Goal: Task Accomplishment & Management: Use online tool/utility

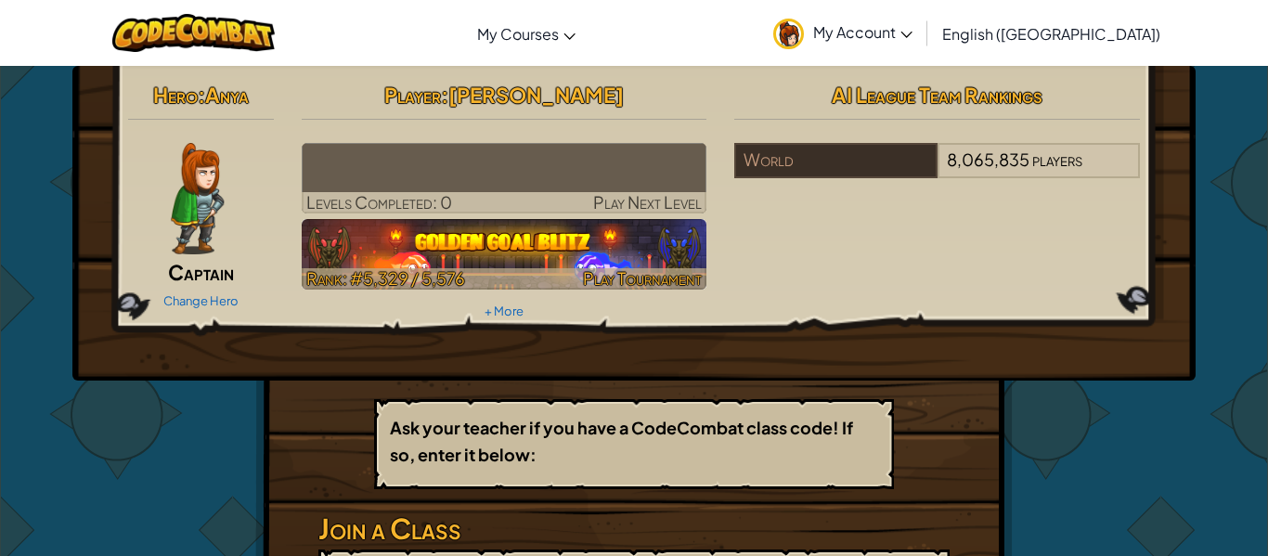
click at [486, 258] on img at bounding box center [505, 254] width 406 height 71
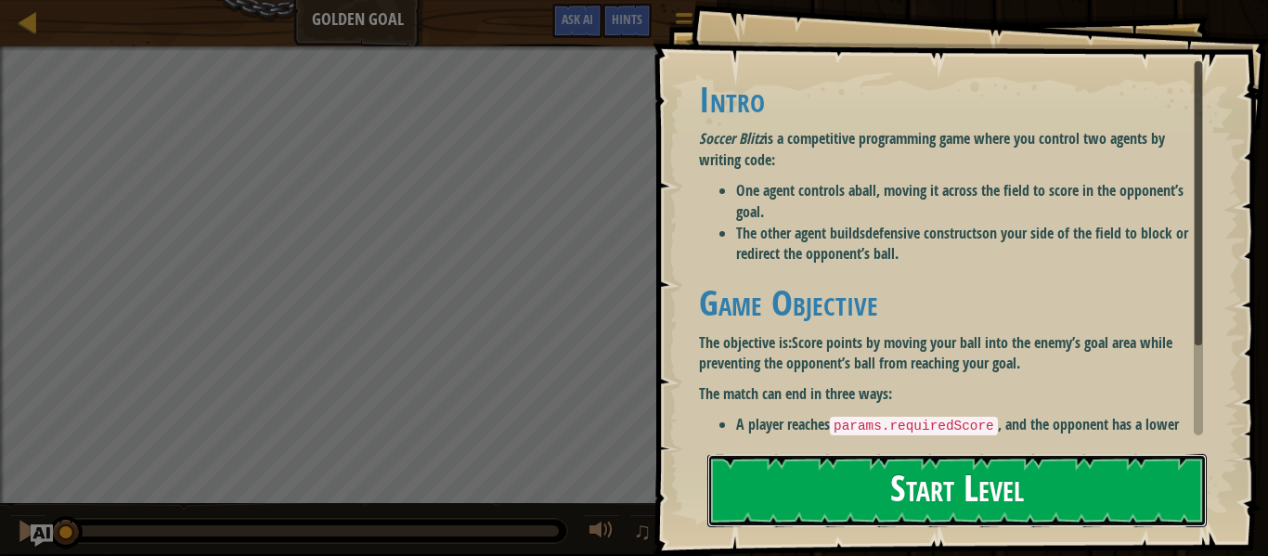
click at [831, 507] on button "Start Level" at bounding box center [956, 490] width 499 height 73
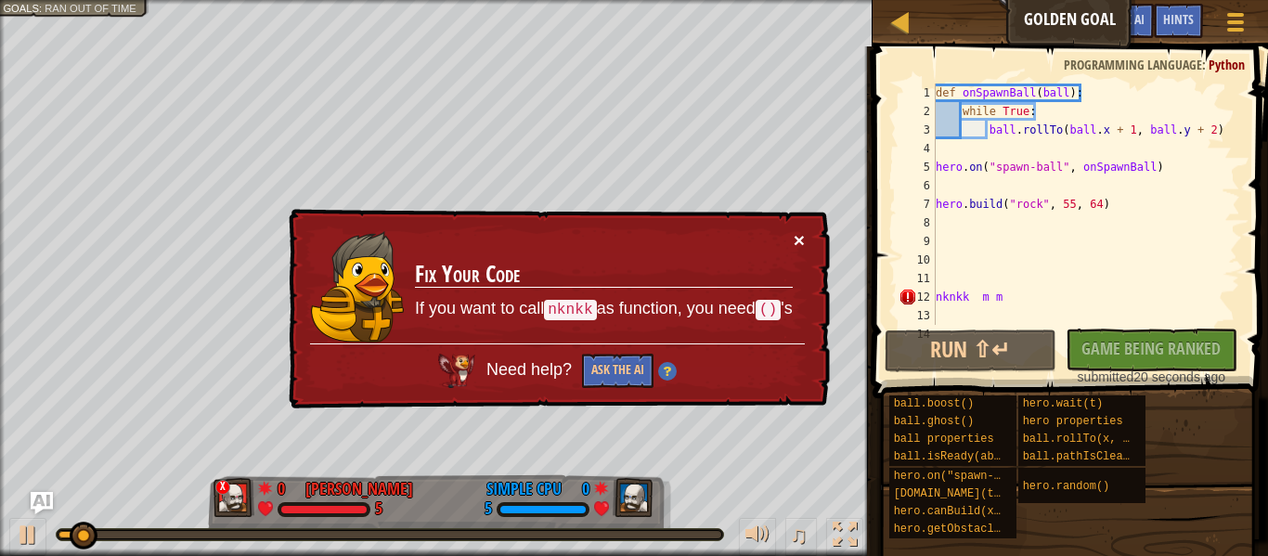
click at [799, 236] on button "×" at bounding box center [799, 239] width 11 height 19
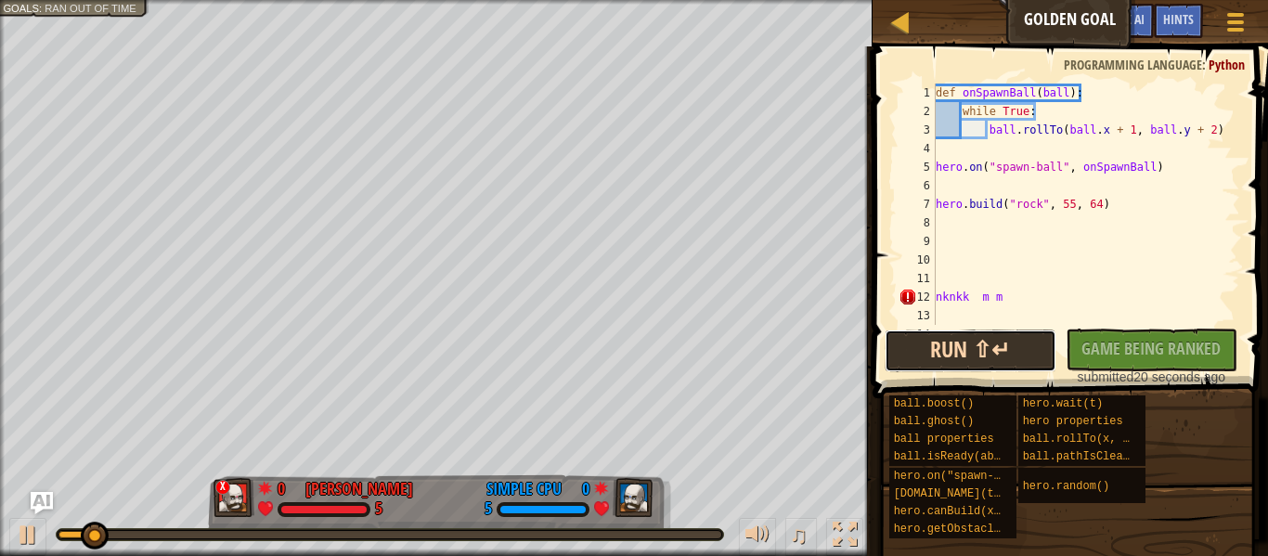
click at [948, 341] on button "Run ⇧↵" at bounding box center [971, 351] width 172 height 43
click at [948, 341] on button "Running" at bounding box center [971, 351] width 172 height 43
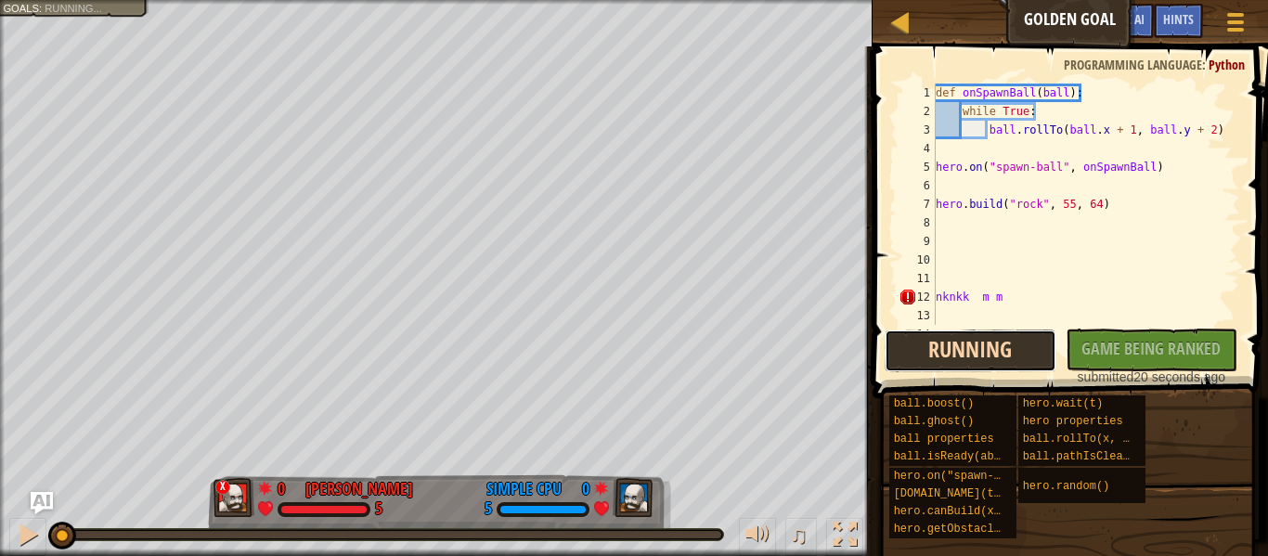
click at [948, 341] on button "Running" at bounding box center [971, 351] width 172 height 43
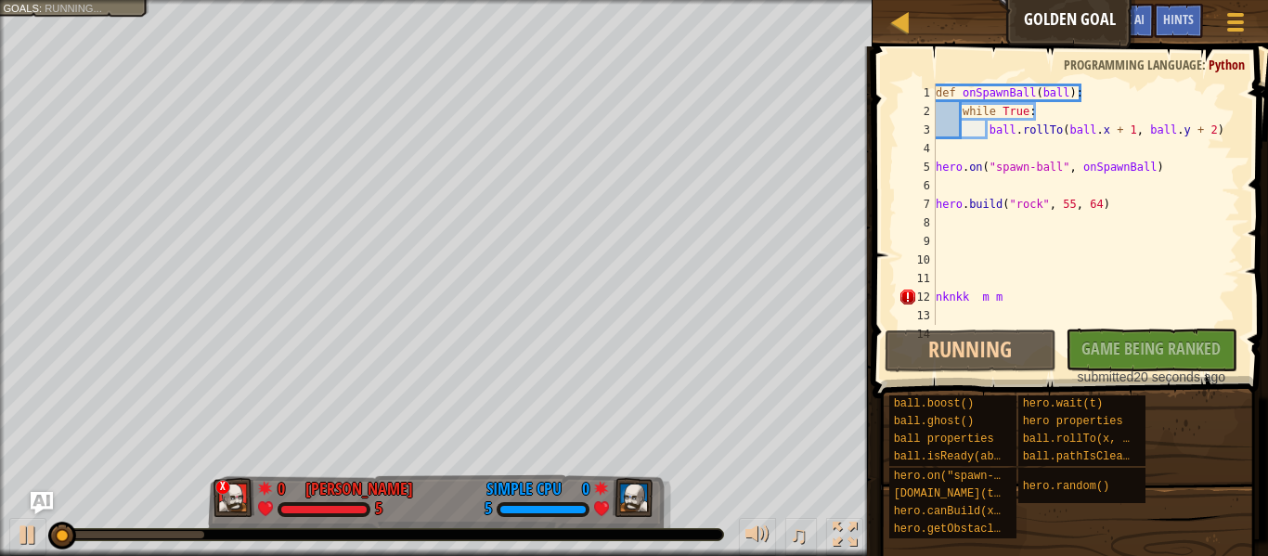
click at [973, 305] on div "def onSpawnBall ( ball ) : while True : ball . rollTo ( ball . x + 1 , ball . y…" at bounding box center [1086, 223] width 308 height 279
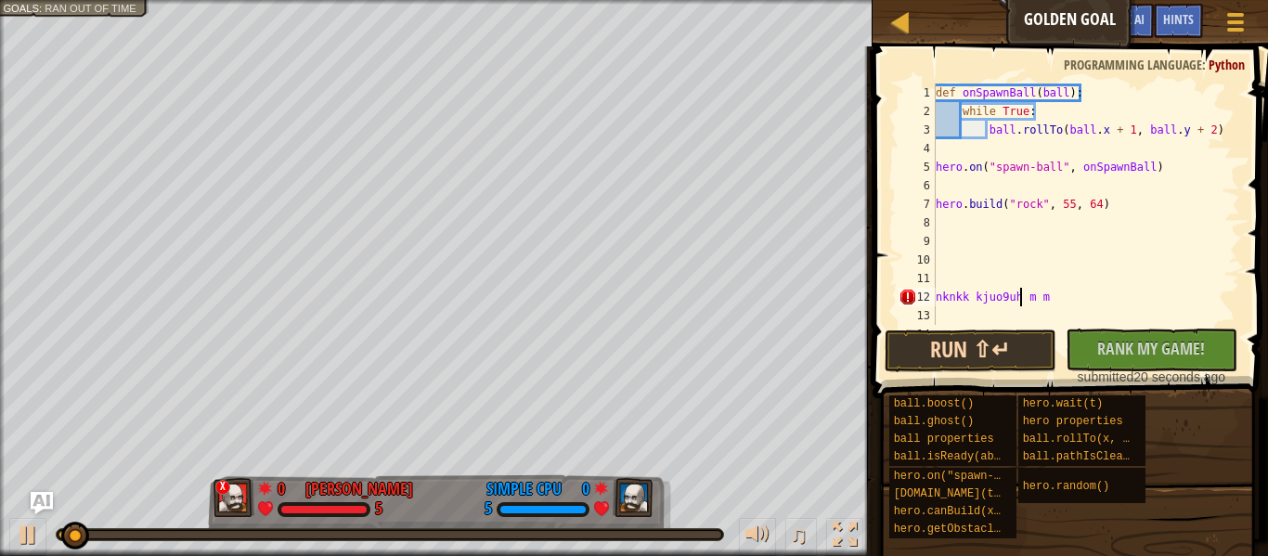
scroll to position [8, 13]
type textarea "nknkk kjuo9uh9 m m"
click at [989, 357] on button "Run ⇧↵" at bounding box center [971, 351] width 172 height 43
click at [1004, 330] on button "Running" at bounding box center [971, 351] width 172 height 43
click at [1007, 347] on button "Running" at bounding box center [971, 351] width 172 height 43
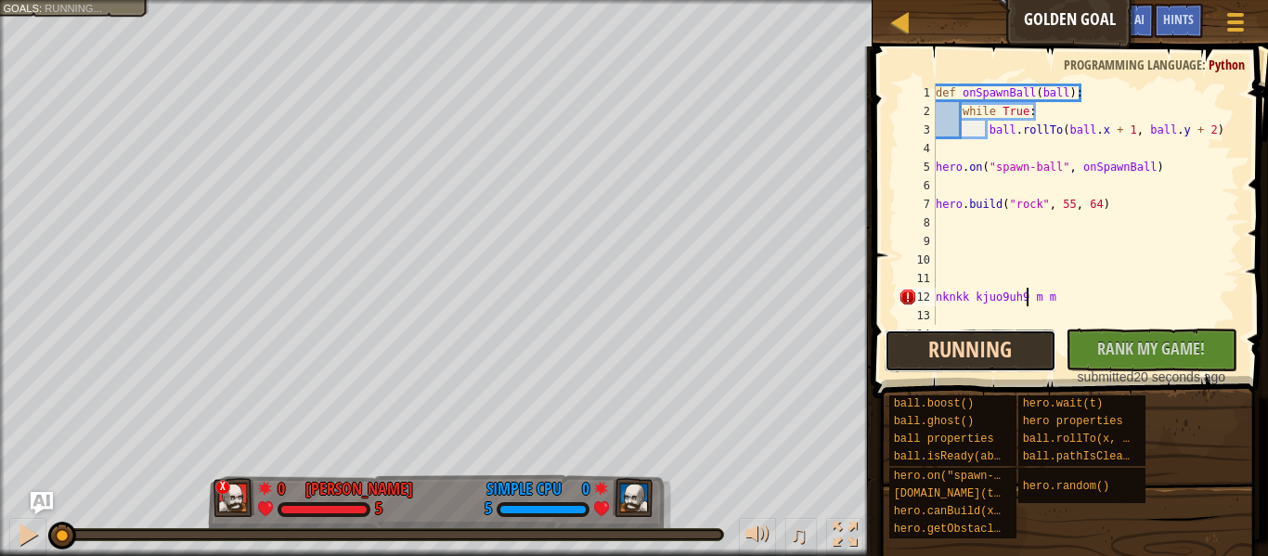
click at [1002, 365] on button "Running" at bounding box center [971, 351] width 172 height 43
click at [992, 359] on button "Running" at bounding box center [971, 351] width 172 height 43
click at [988, 355] on button "Running" at bounding box center [971, 351] width 172 height 43
click at [995, 358] on button "Running" at bounding box center [971, 351] width 172 height 43
click at [1007, 353] on button "Running" at bounding box center [971, 351] width 172 height 43
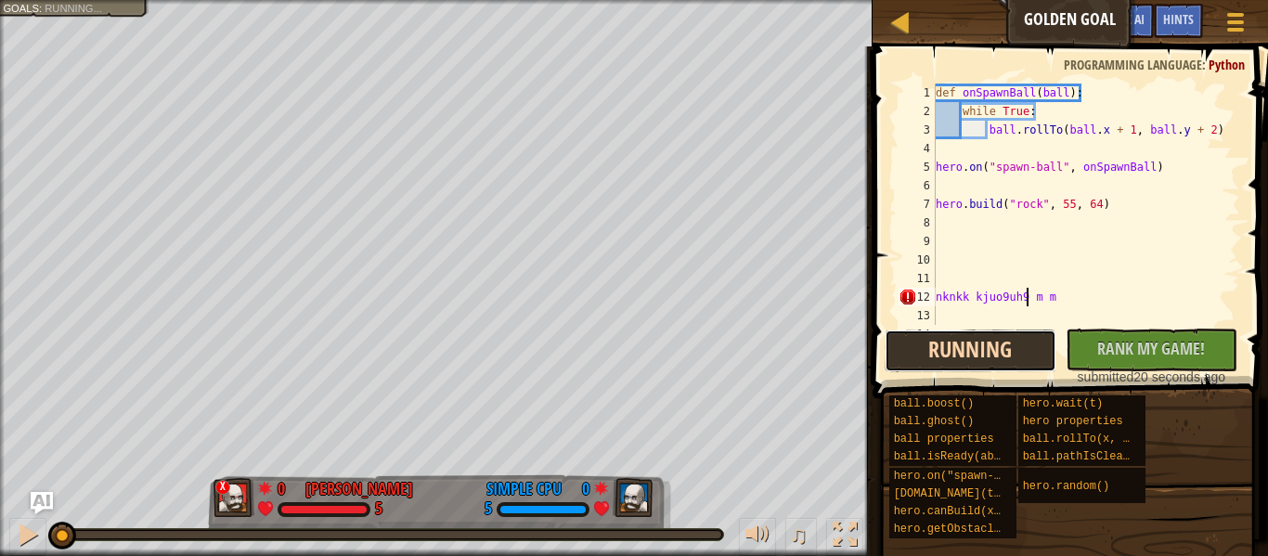
click at [1020, 351] on button "Running" at bounding box center [971, 351] width 172 height 43
click at [1039, 352] on button "Running" at bounding box center [971, 351] width 172 height 43
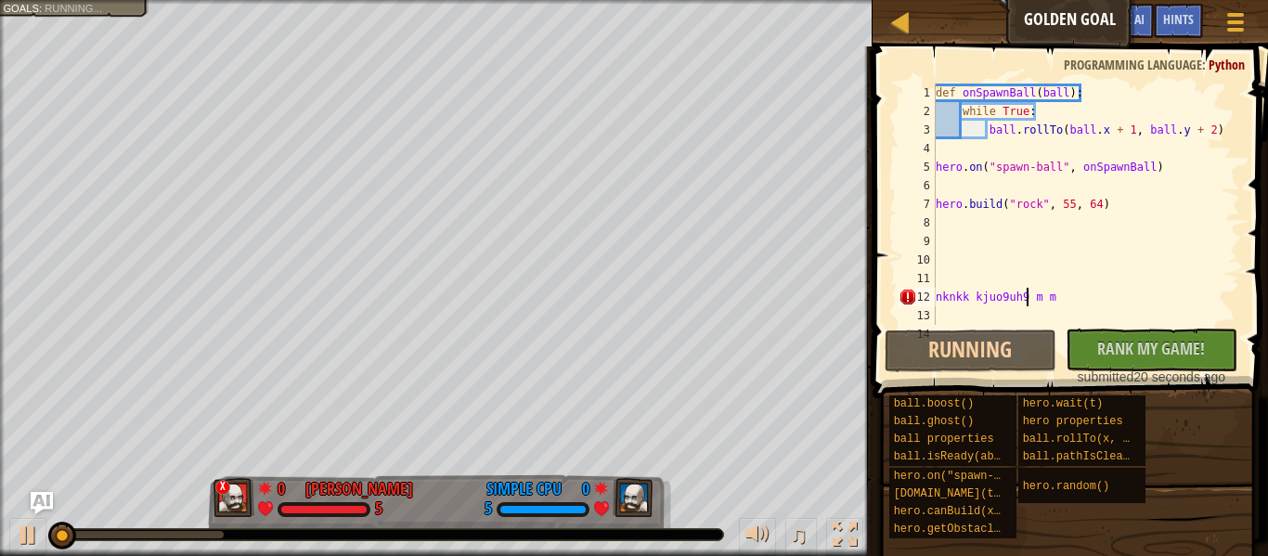
click at [929, 228] on div "8" at bounding box center [917, 223] width 37 height 19
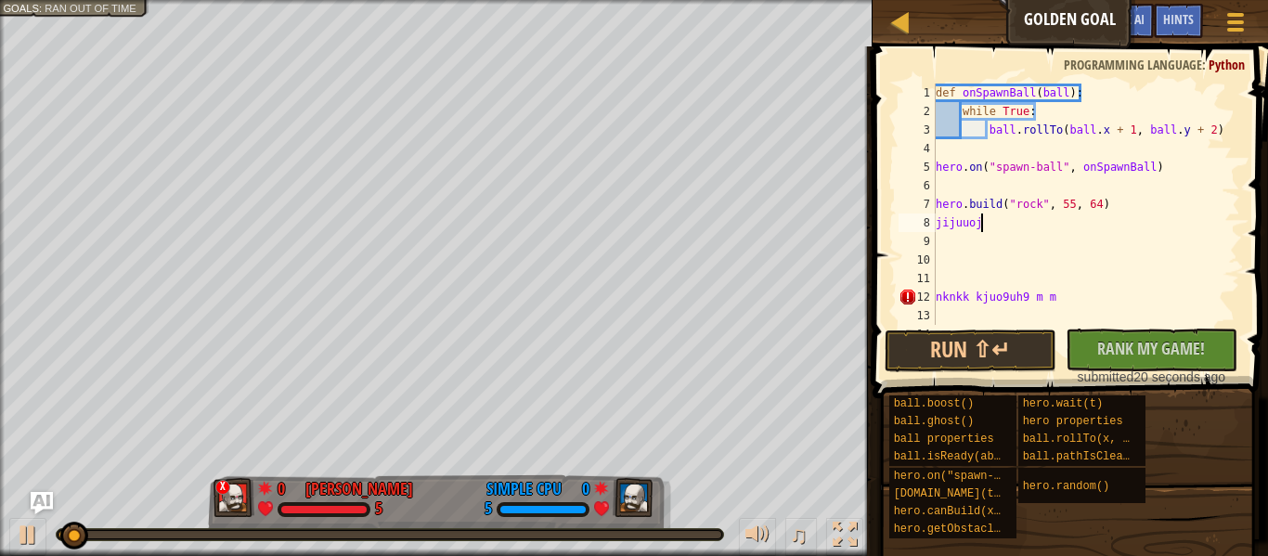
scroll to position [8, 6]
type textarea "jijuuoj9"
click at [1173, 359] on span "Rank My Game!" at bounding box center [1151, 348] width 108 height 23
click at [1172, 312] on div "def onSpawnBall ( ball ) : while True : ball . rollTo ( ball . x + 1 , ball . y…" at bounding box center [1086, 223] width 308 height 279
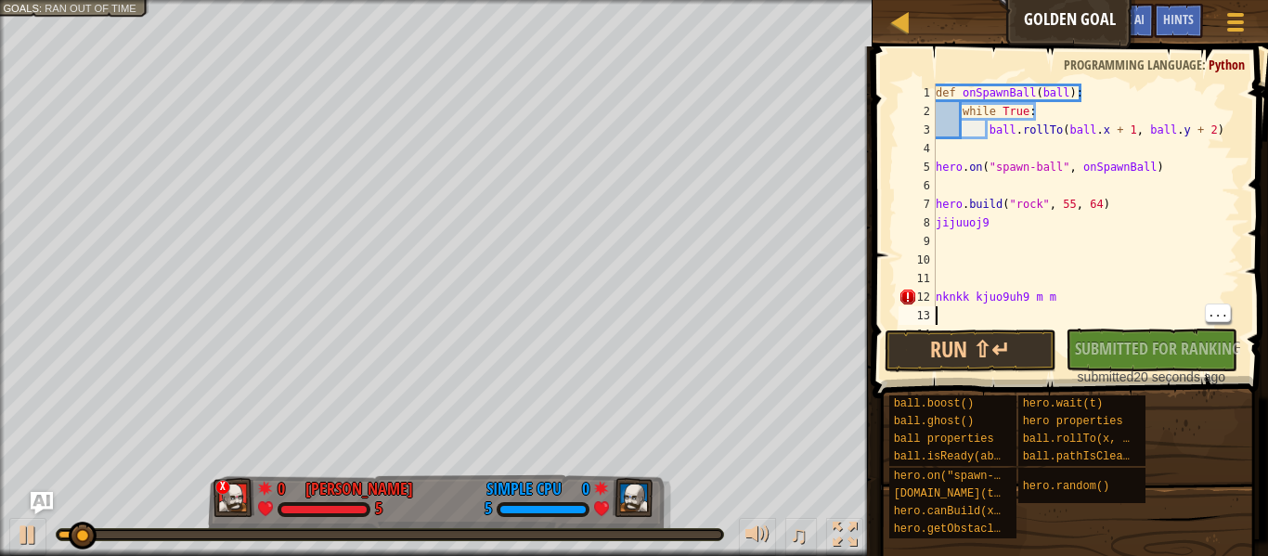
click at [1143, 334] on div "No New Code to Rank Rank My Game! Submitting... Submitted for Ranking Failed to…" at bounding box center [1143, 358] width 172 height 58
click at [1141, 356] on div "No New Code to Rank Rank My Game! Submitting... Submitted for Ranking Failed to…" at bounding box center [1143, 358] width 172 height 58
click at [1152, 354] on div "No New Code to Rank Rank My Game! Submitting... Submitted for Ranking Failed to…" at bounding box center [1143, 358] width 172 height 58
click at [990, 349] on button "Run ⇧↵" at bounding box center [971, 351] width 172 height 43
click at [1002, 356] on button "Running" at bounding box center [971, 351] width 172 height 43
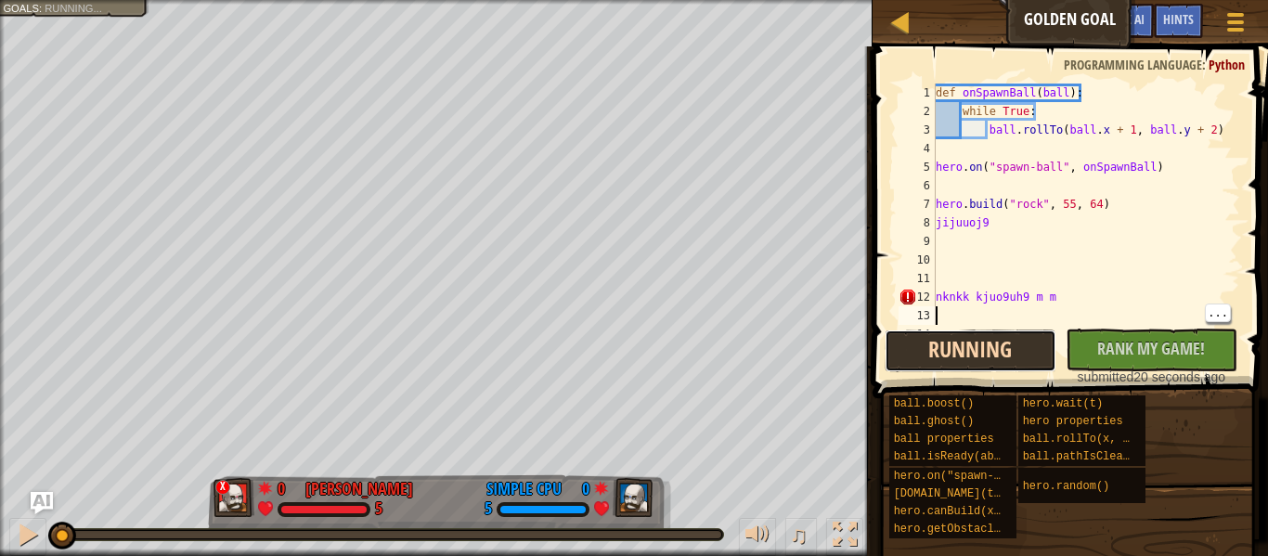
click at [1005, 352] on button "Running" at bounding box center [971, 351] width 172 height 43
click at [1007, 362] on button "Running" at bounding box center [971, 351] width 172 height 43
click at [999, 349] on button "Running" at bounding box center [971, 351] width 172 height 43
click at [980, 346] on button "Running" at bounding box center [971, 351] width 172 height 43
click at [990, 356] on button "Running" at bounding box center [971, 351] width 172 height 43
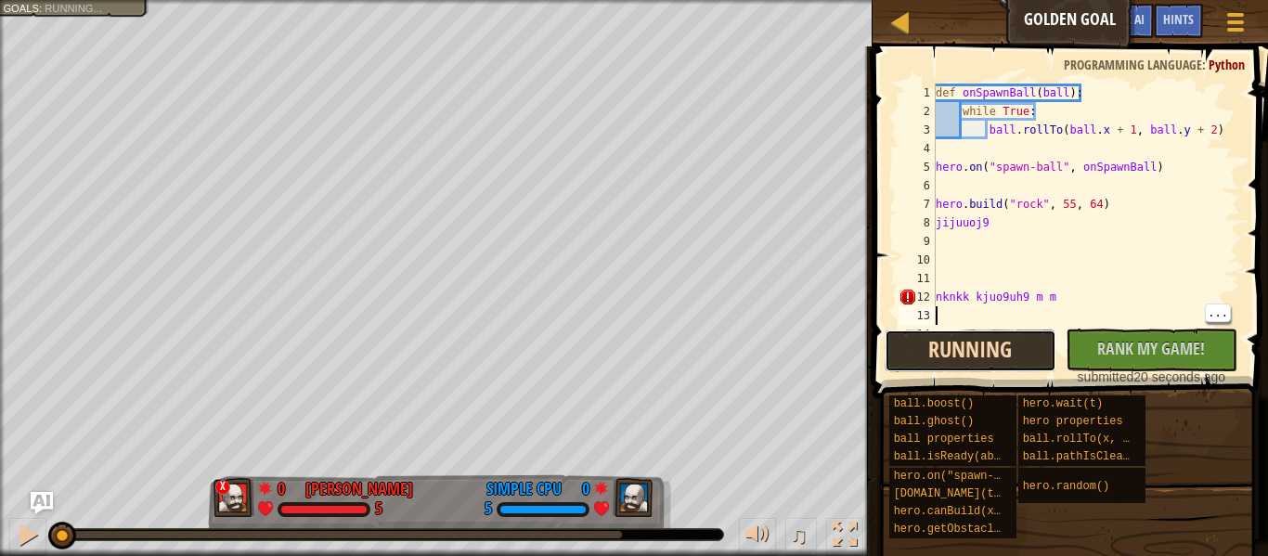
click at [1004, 358] on button "Running" at bounding box center [971, 351] width 172 height 43
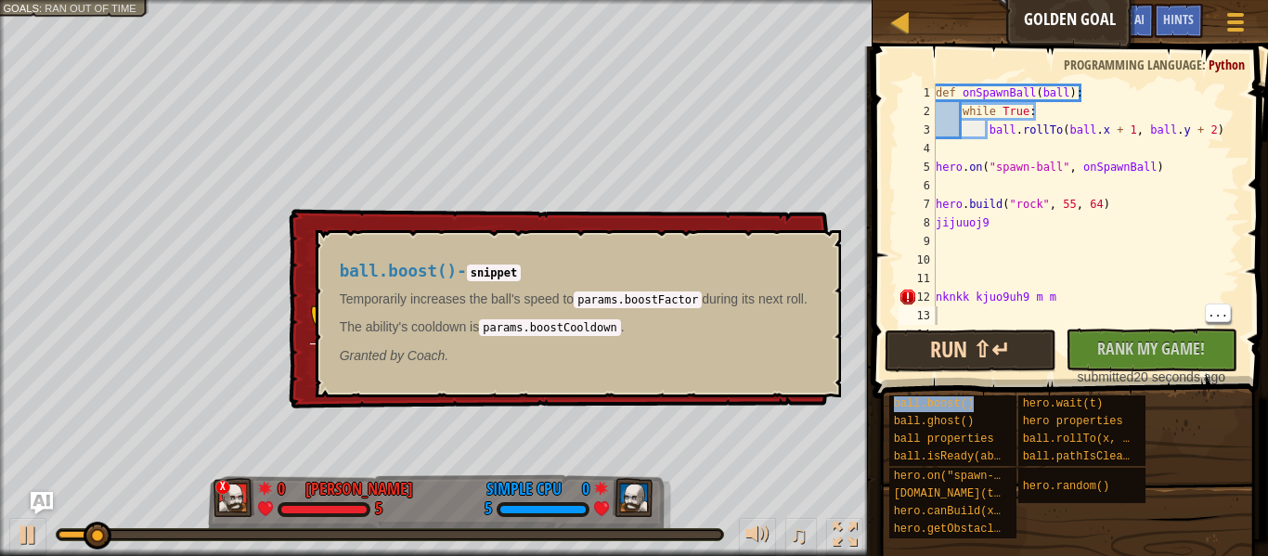
click at [1005, 399] on div "ball.boost()" at bounding box center [952, 404] width 127 height 18
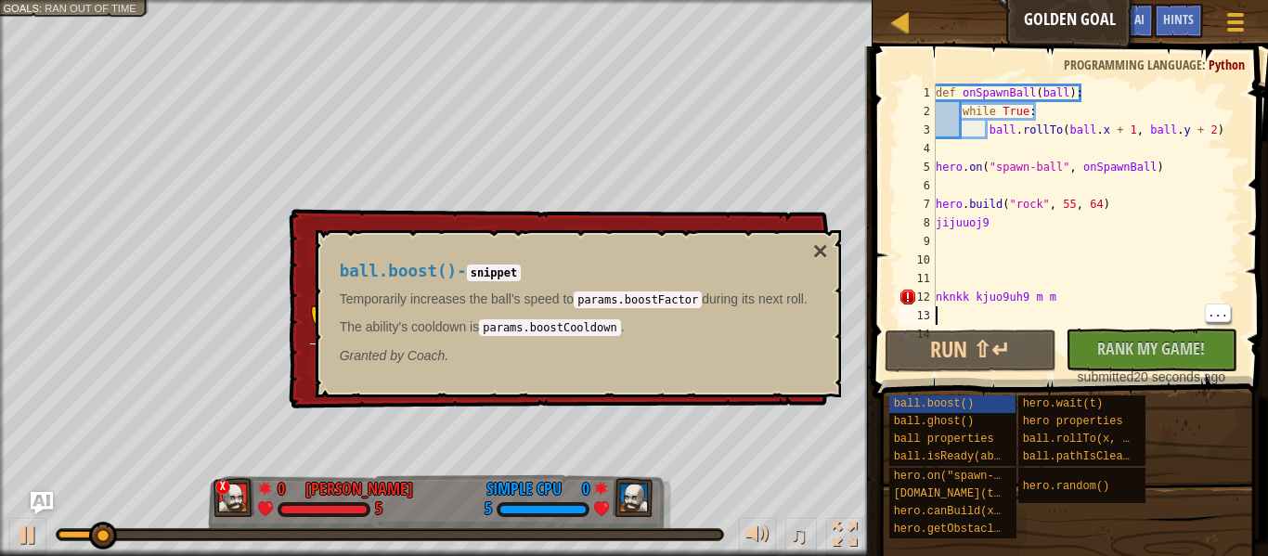
click at [841, 253] on div "ball.boost() - snippet Temporarily increases the ball's speed to params.boostFa…" at bounding box center [578, 313] width 525 height 167
click at [827, 242] on button "×" at bounding box center [819, 252] width 15 height 26
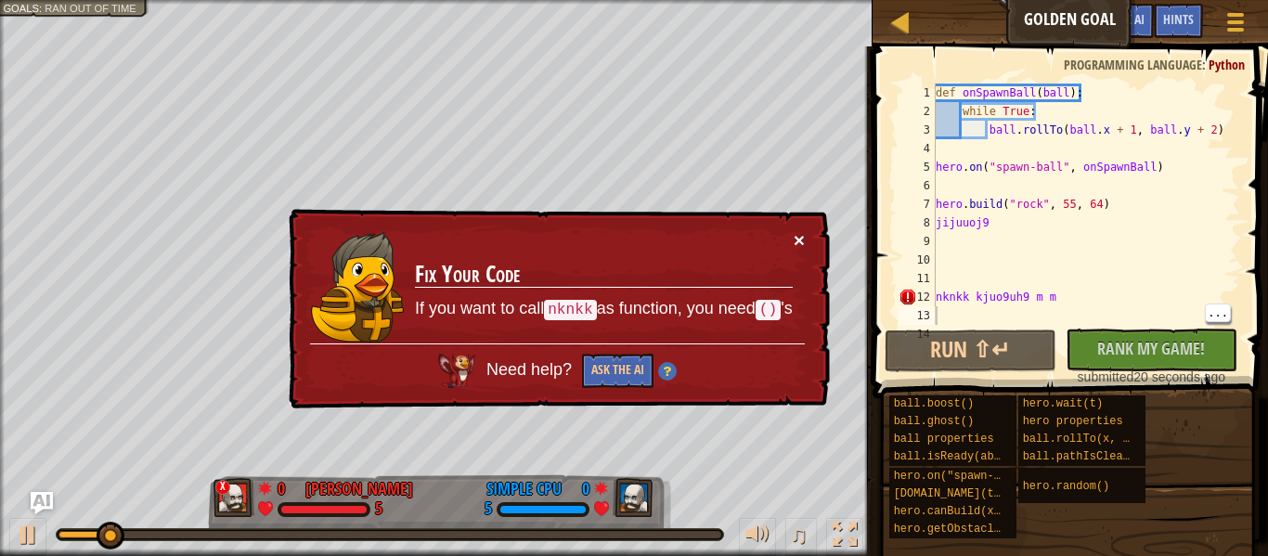
click at [800, 238] on button "×" at bounding box center [799, 239] width 11 height 19
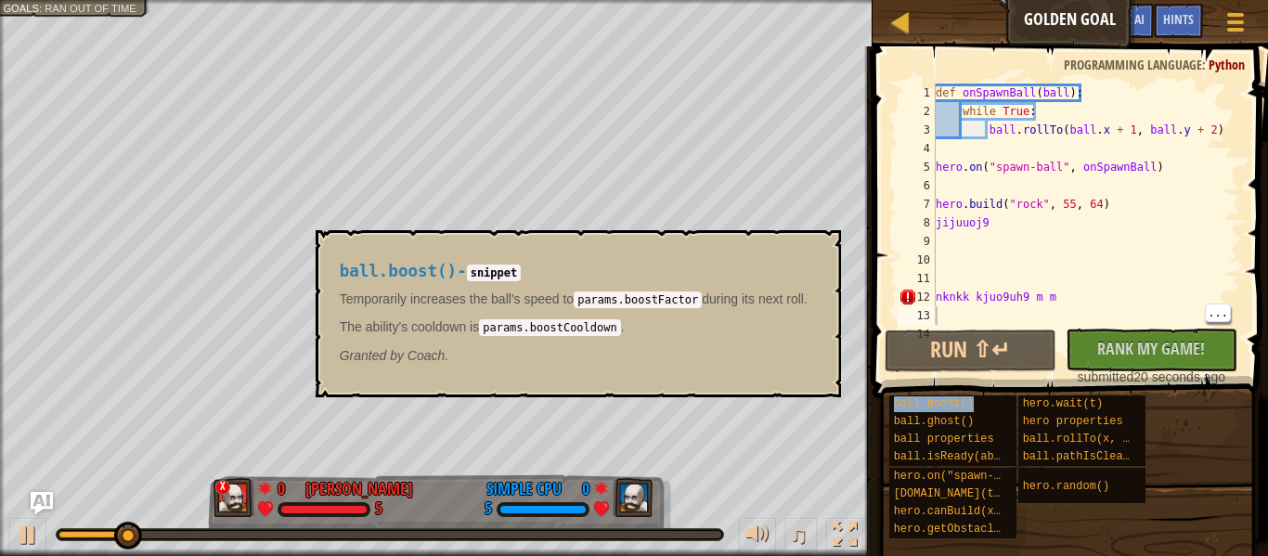
click at [872, 276] on span at bounding box center [1072, 196] width 410 height 407
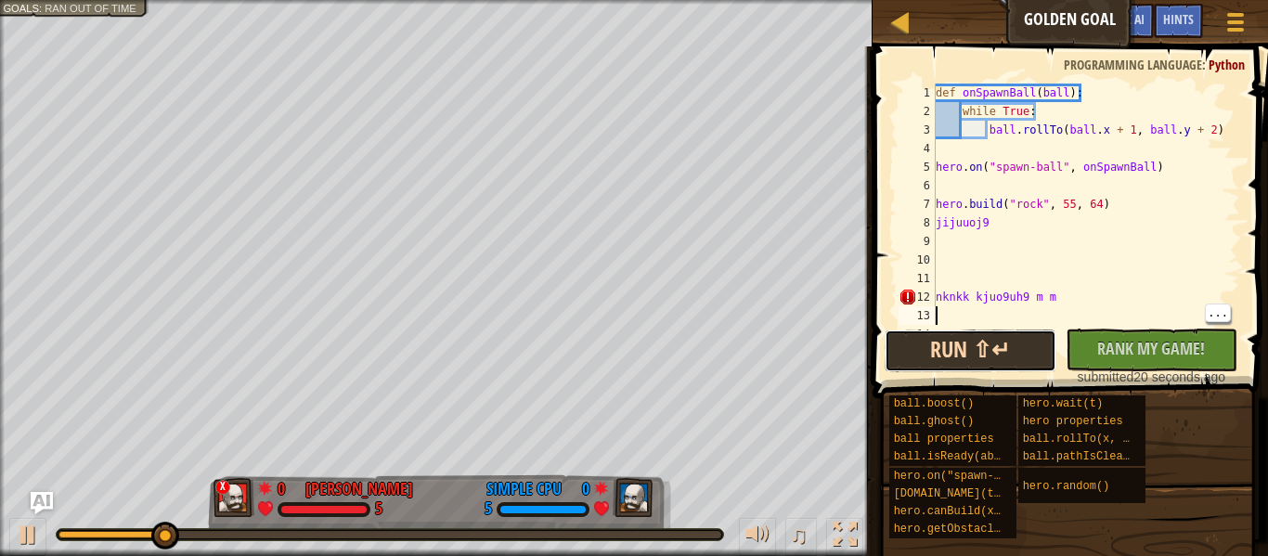
click at [953, 343] on button "Run ⇧↵" at bounding box center [971, 351] width 172 height 43
click at [953, 343] on button "Running" at bounding box center [971, 351] width 172 height 43
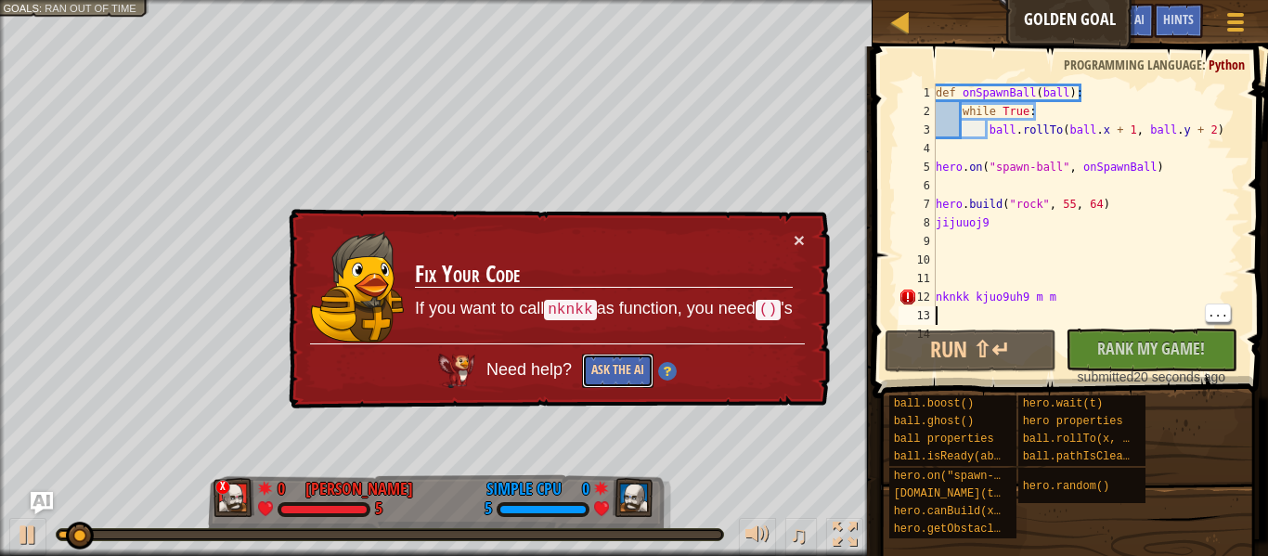
click at [606, 373] on button "Ask the AI" at bounding box center [617, 371] width 71 height 34
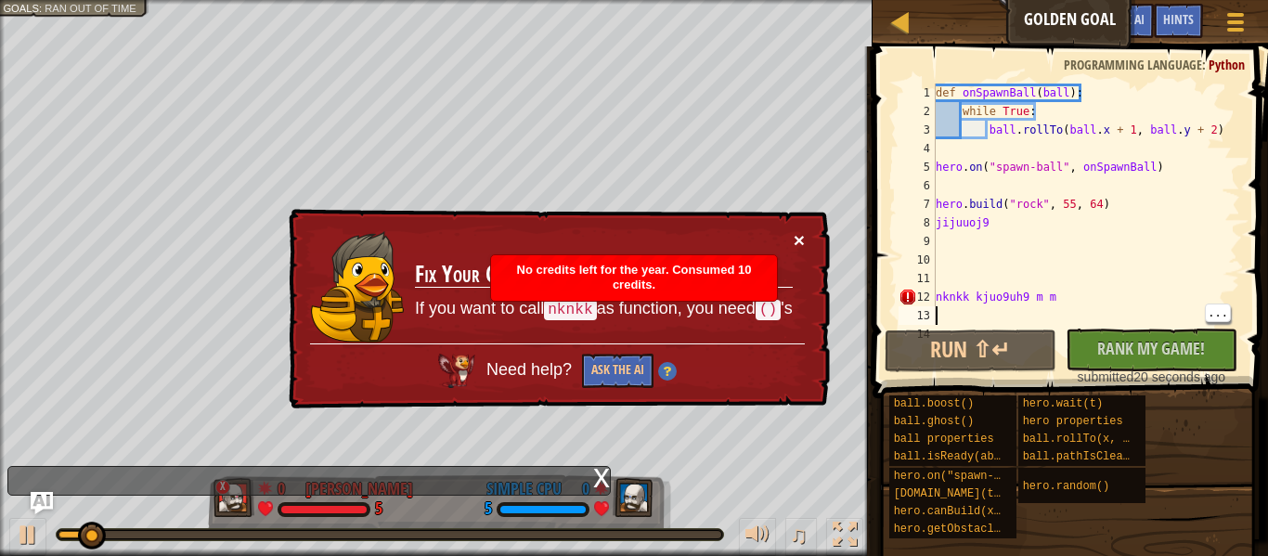
click at [801, 244] on button "×" at bounding box center [799, 239] width 11 height 19
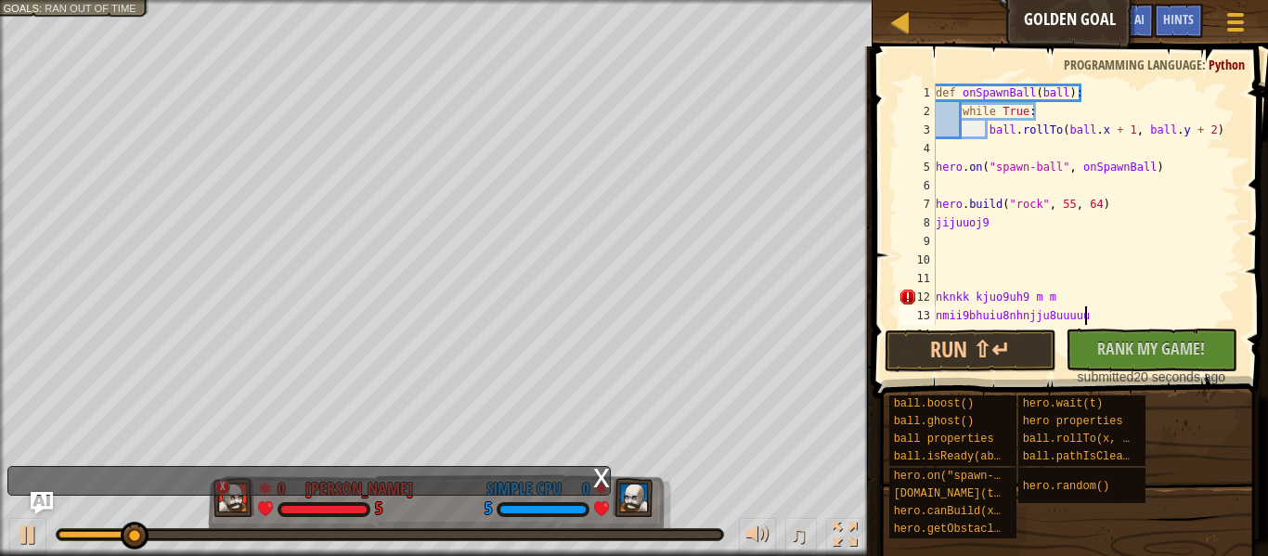
scroll to position [8, 23]
type textarea "nmii9bhuiu8nhnjju8uuuuurij"
click at [998, 351] on button "Run ⇧↵" at bounding box center [971, 351] width 172 height 43
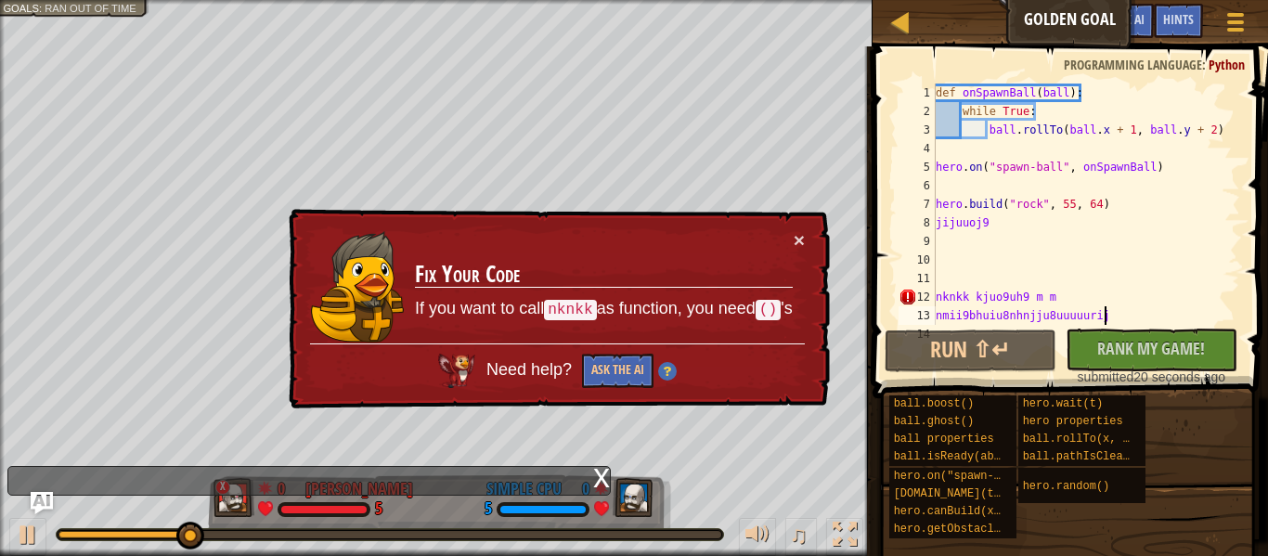
click at [819, 253] on div "× Fix Your Code If you want to call nknkk as function, you need () 's Need help…" at bounding box center [557, 309] width 545 height 201
click at [801, 246] on button "×" at bounding box center [799, 239] width 11 height 19
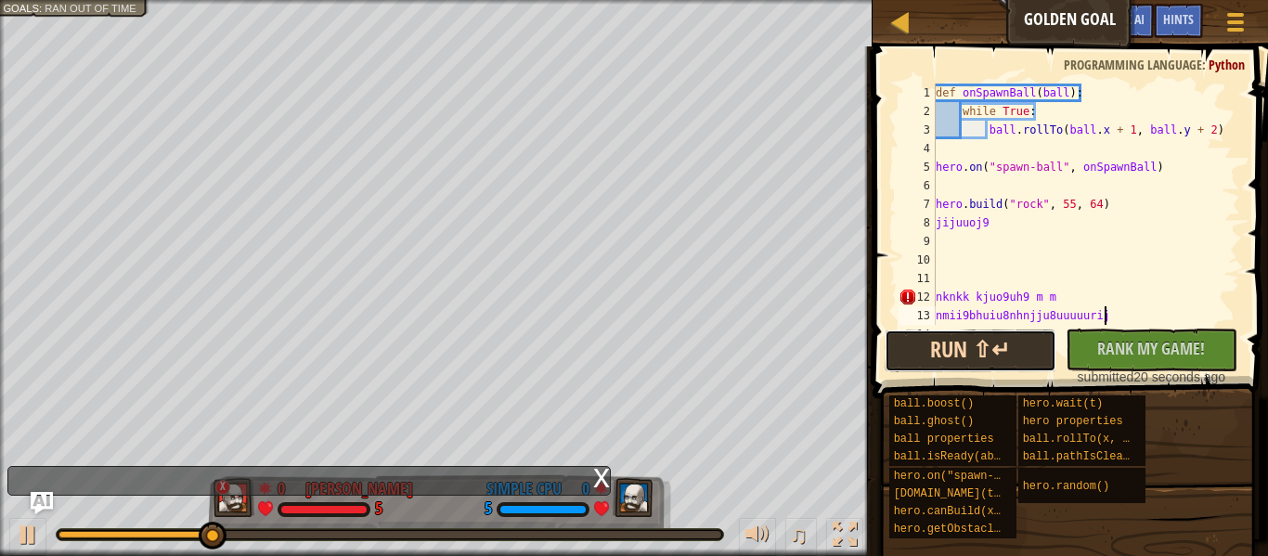
click at [975, 358] on button "Run ⇧↵" at bounding box center [971, 351] width 172 height 43
click at [985, 349] on button "Running" at bounding box center [971, 351] width 172 height 43
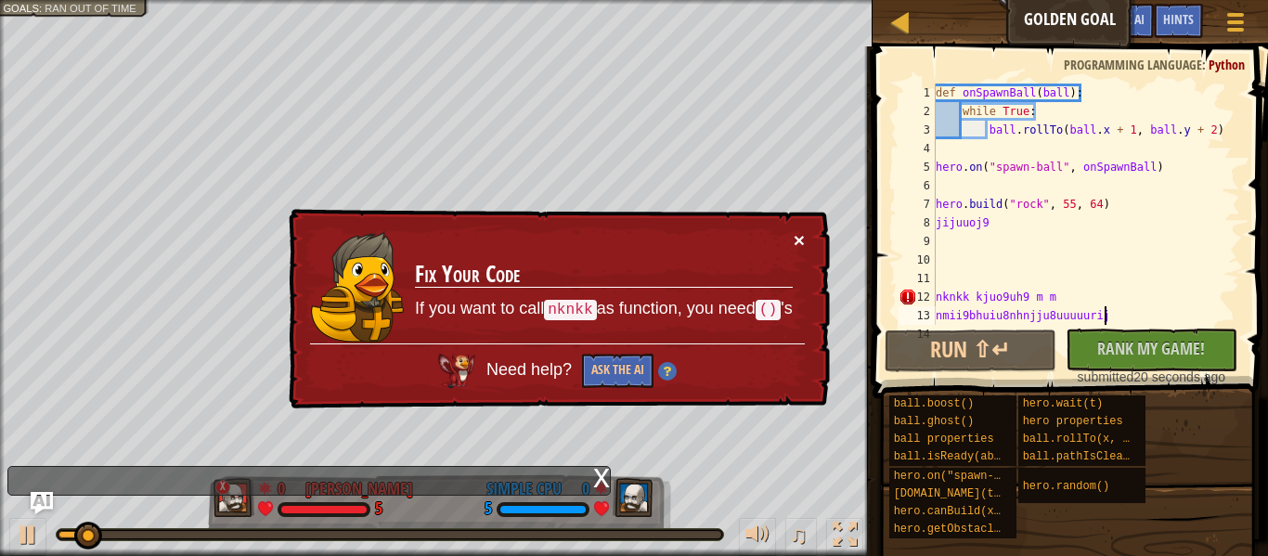
click at [803, 243] on button "×" at bounding box center [799, 239] width 11 height 19
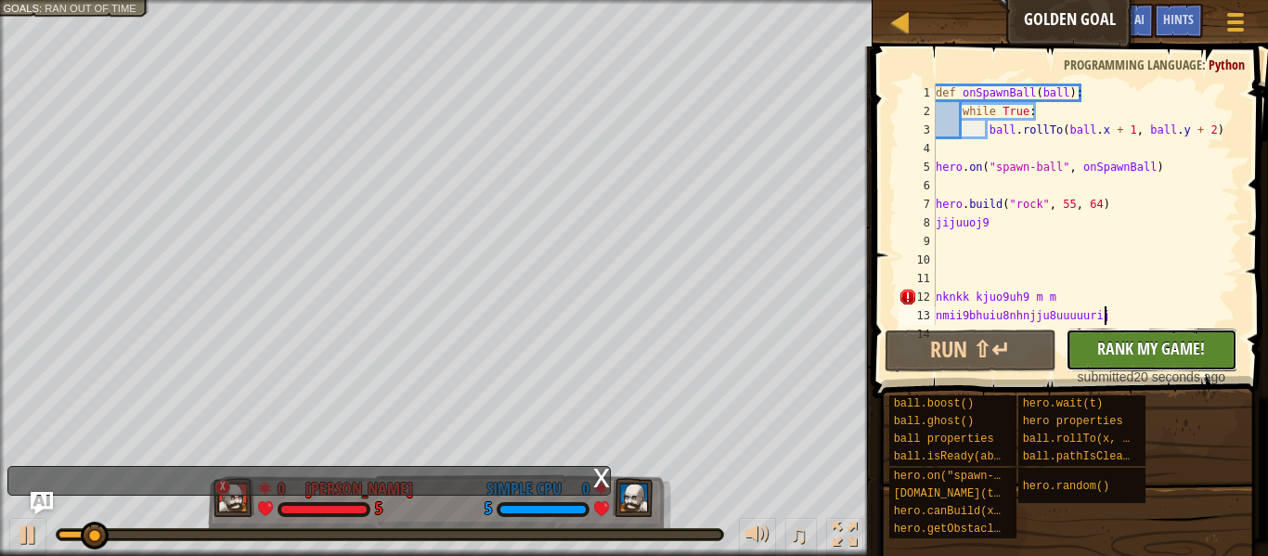
click at [1135, 337] on button "No New Code to Rank Rank My Game! Submitting... Submitted for Ranking Failed to…" at bounding box center [1152, 350] width 172 height 43
click at [1191, 357] on div "No New Code to Rank Rank My Game! Submitting... Submitted for Ranking Failed to…" at bounding box center [1143, 358] width 172 height 58
click at [1183, 349] on div "No New Code to Rank Rank My Game! Submitting... Submitted for Ranking Failed to…" at bounding box center [1143, 358] width 172 height 58
click at [1182, 351] on div "No New Code to Rank Rank My Game! Submitting... Submitted for Ranking Failed to…" at bounding box center [1143, 358] width 172 height 58
click at [1180, 349] on div "No New Code to Rank Rank My Game! Submitting... Submitted for Ranking Failed to…" at bounding box center [1143, 358] width 172 height 58
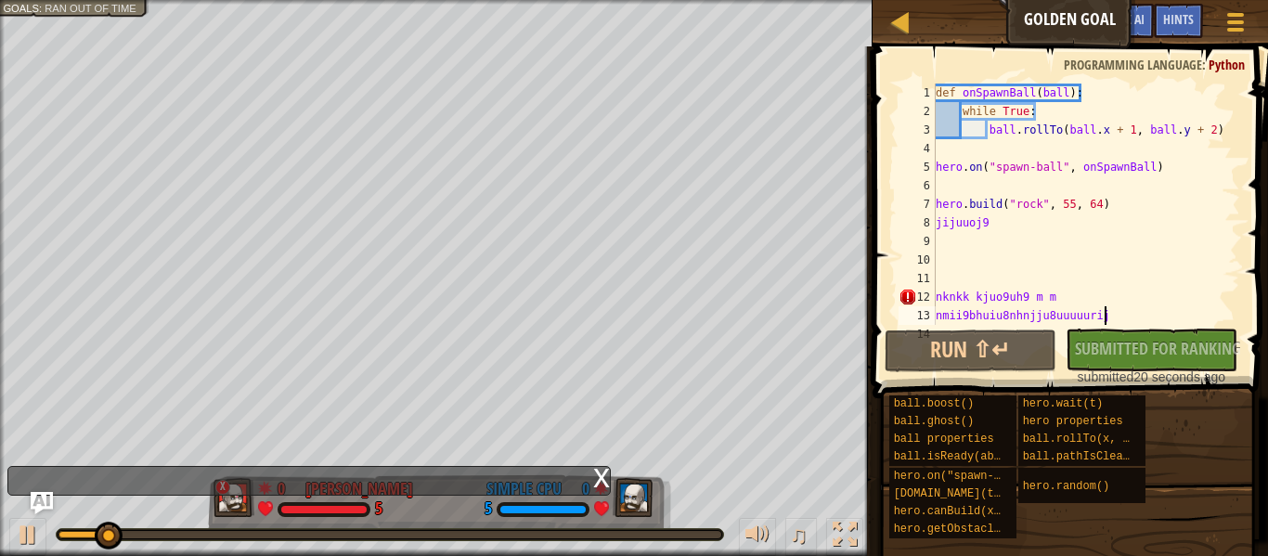
click at [1165, 346] on div "No New Code to Rank Rank My Game! Submitting... Submitted for Ranking Failed to…" at bounding box center [1143, 358] width 172 height 58
click at [1163, 342] on div "No New Code to Rank Rank My Game! Submitting... Submitted for Ranking Failed to…" at bounding box center [1143, 358] width 172 height 58
click at [946, 352] on button "Run ⇧↵" at bounding box center [971, 351] width 172 height 43
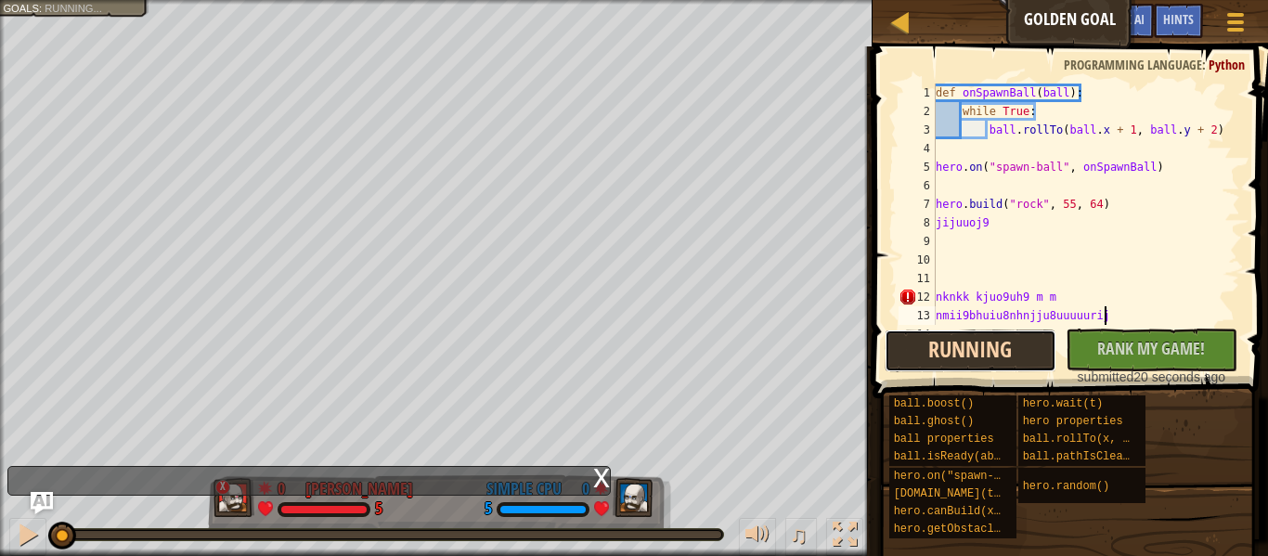
click at [963, 356] on button "Running" at bounding box center [971, 351] width 172 height 43
click at [965, 352] on button "Running" at bounding box center [971, 351] width 172 height 43
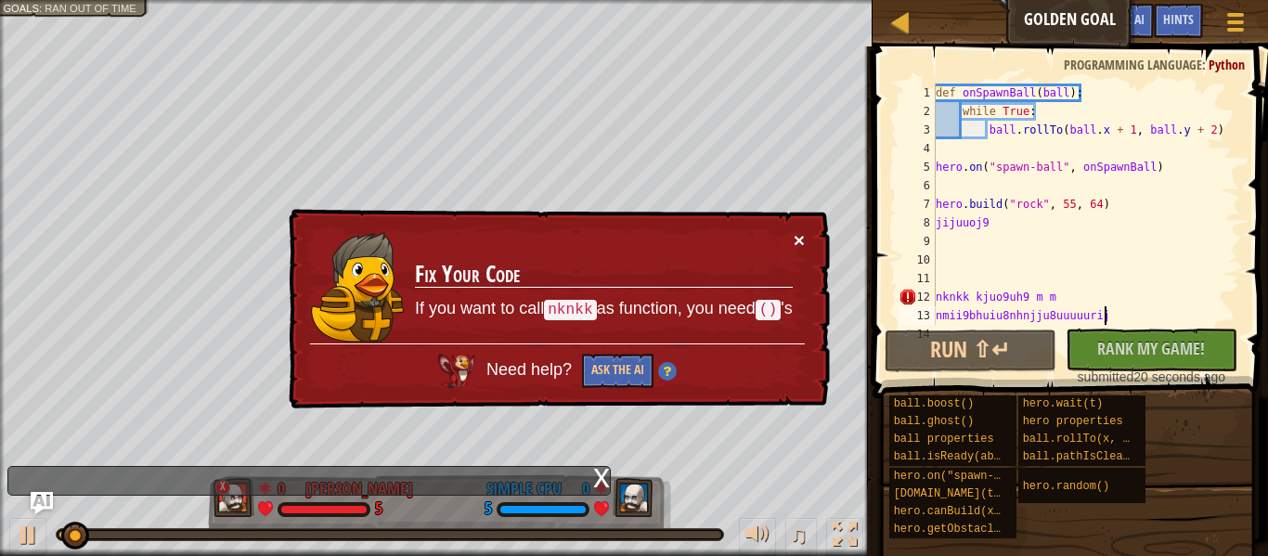
click at [797, 248] on button "×" at bounding box center [799, 239] width 11 height 19
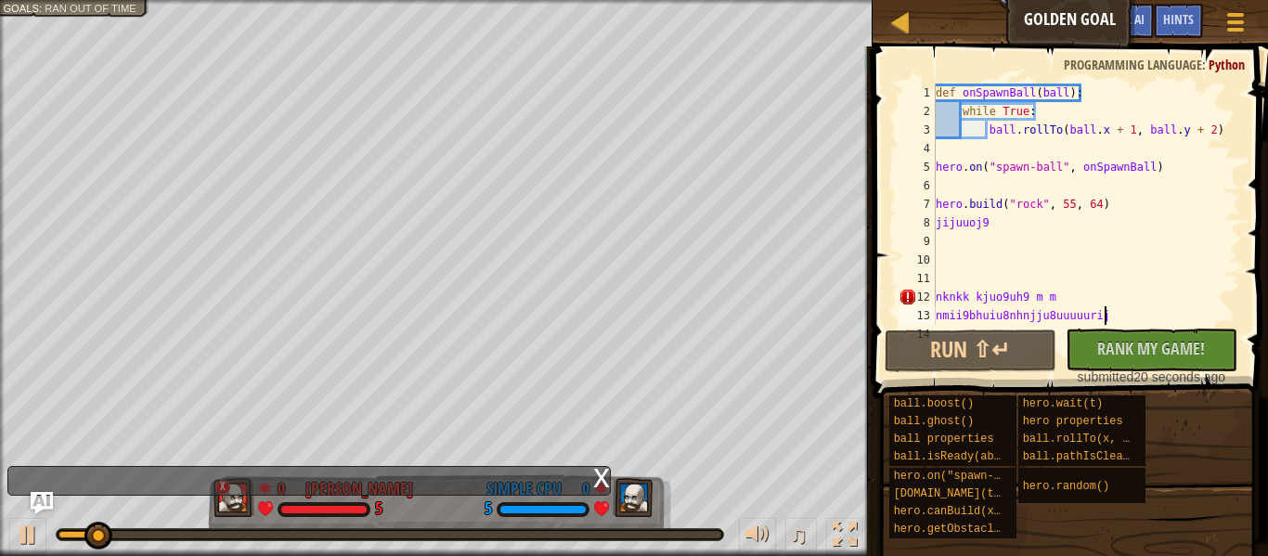
click at [1013, 278] on div "def onSpawnBall ( ball ) : while True : ball . rollTo ( ball . x + 1 , ball . y…" at bounding box center [1086, 223] width 308 height 279
click at [1058, 266] on div "def onSpawnBall ( ball ) : while True : ball . rollTo ( ball . x + 1 , ball . y…" at bounding box center [1086, 223] width 308 height 279
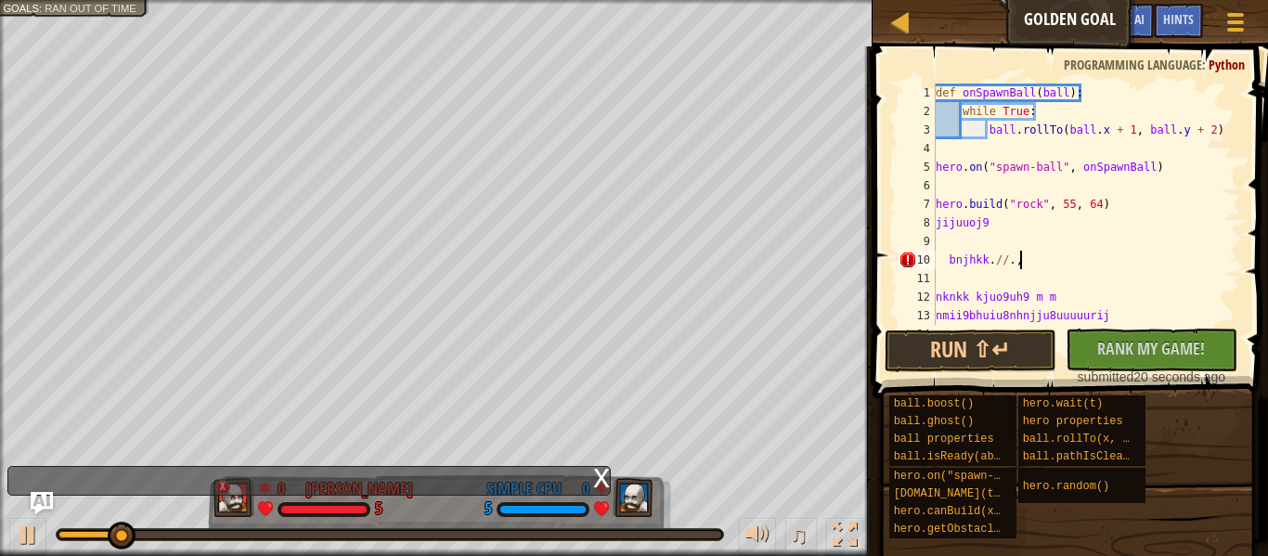
type textarea "bnjhkk.//.,;"
click at [960, 290] on div "def onSpawnBall ( ball ) : while True : ball . rollTo ( ball . x + 1 , ball . y…" at bounding box center [1086, 223] width 308 height 279
type textarea "mjmhkjlkpl;''"
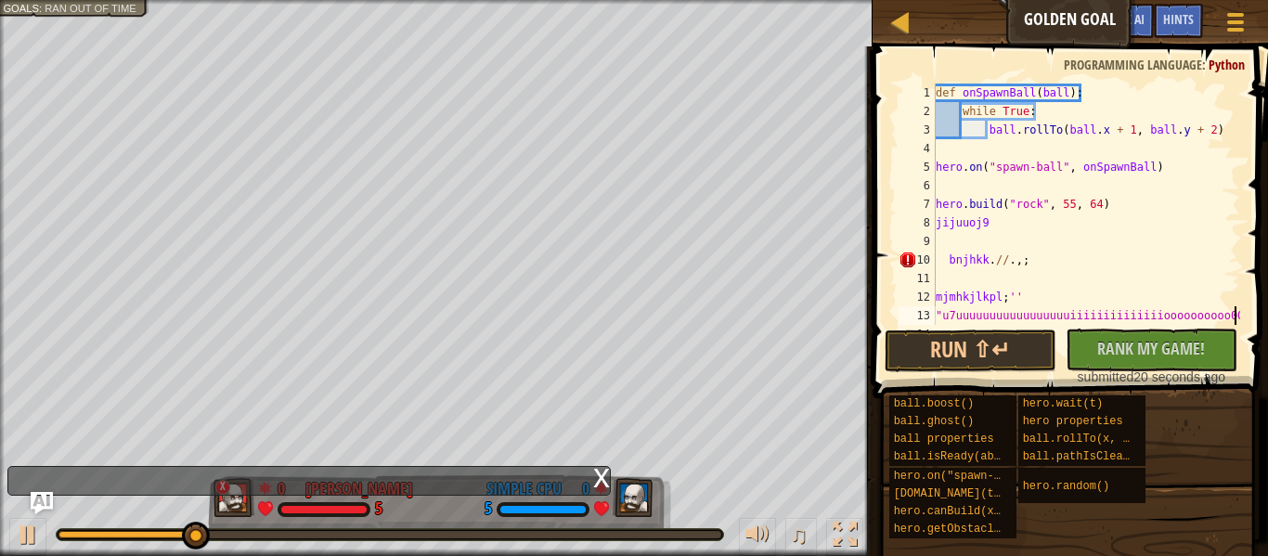
scroll to position [19, 0]
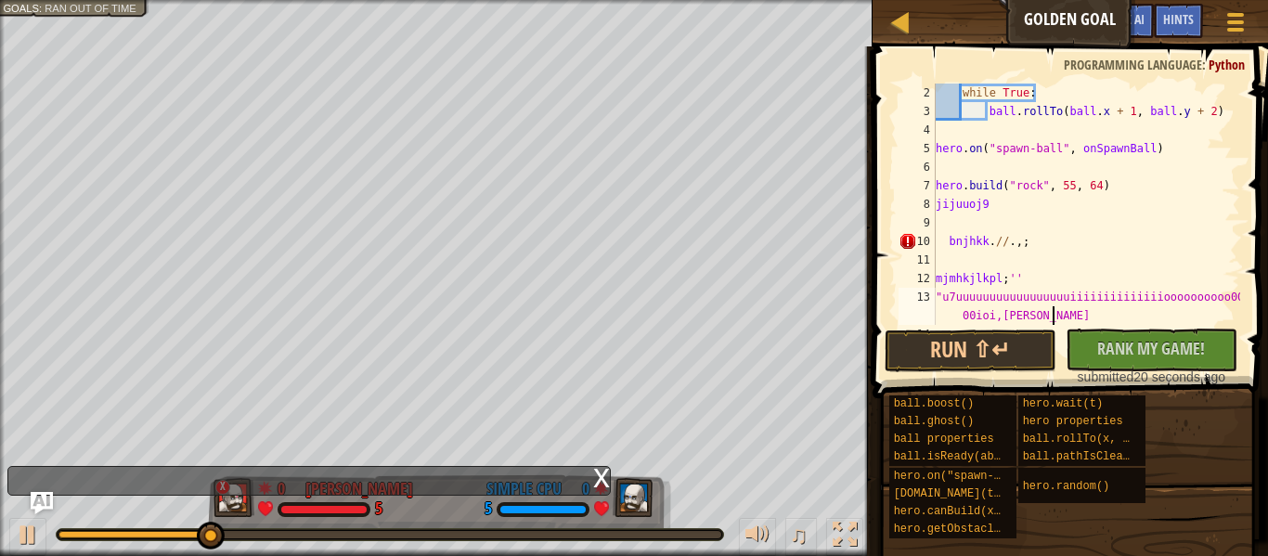
type textarea ""u7uuuuuuuuuuuuuuuuuiiiiiiiiiiiiiioooooooooo0000ioi,kjikjn knn"
